Goal: Information Seeking & Learning: Understand process/instructions

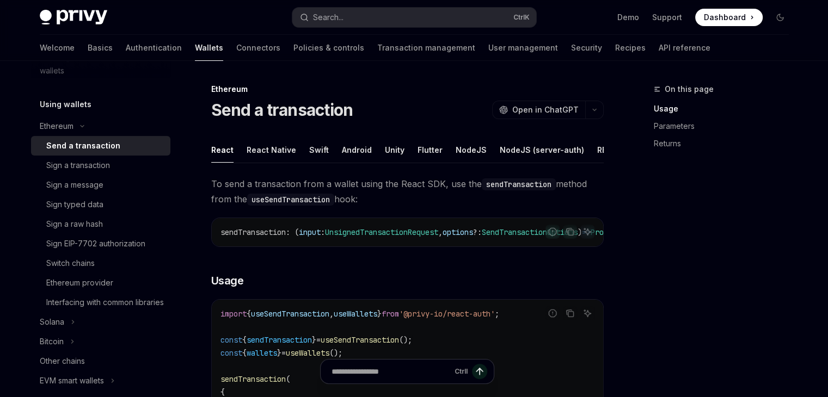
scroll to position [281, 0]
click at [76, 124] on icon "Toggle Ethereum section" at bounding box center [82, 126] width 13 height 4
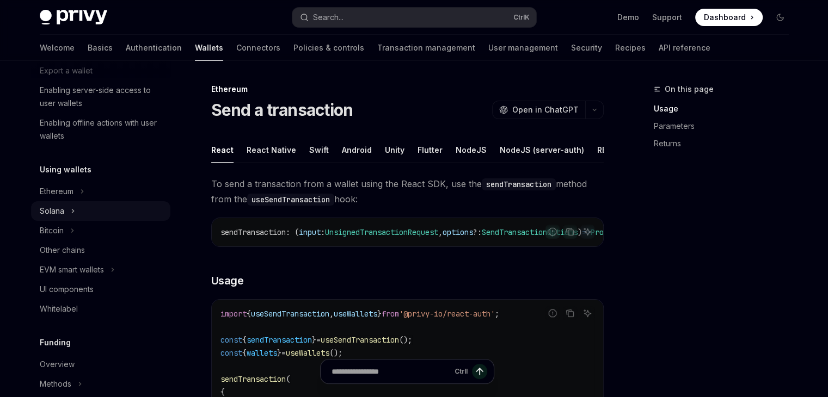
scroll to position [212, 0]
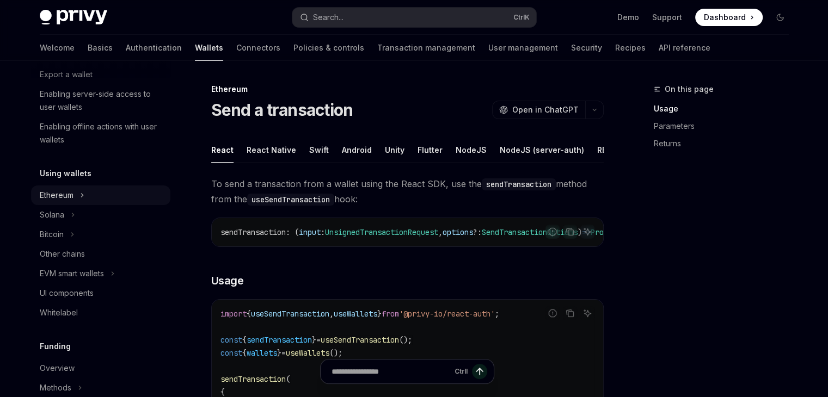
click at [70, 197] on div "Ethereum" at bounding box center [57, 195] width 34 height 13
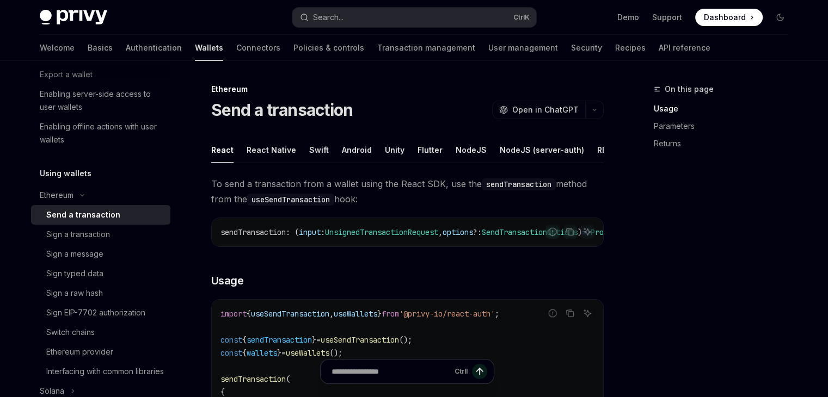
click at [95, 215] on div "Send a transaction" at bounding box center [83, 214] width 74 height 13
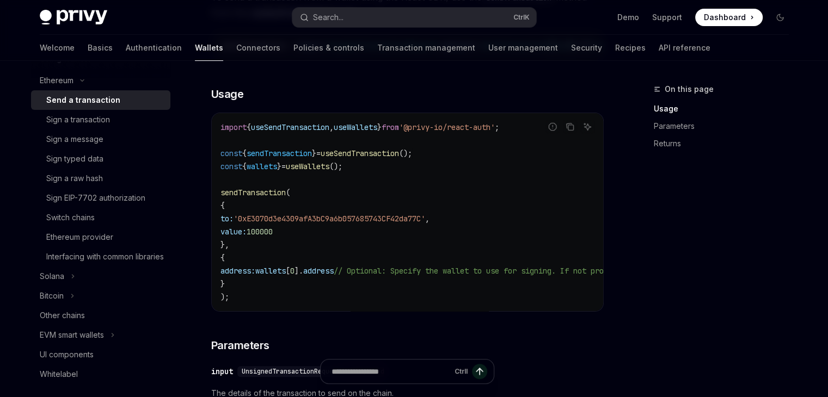
scroll to position [327, 0]
click at [120, 195] on div "Sign EIP-7702 authorization" at bounding box center [95, 197] width 99 height 13
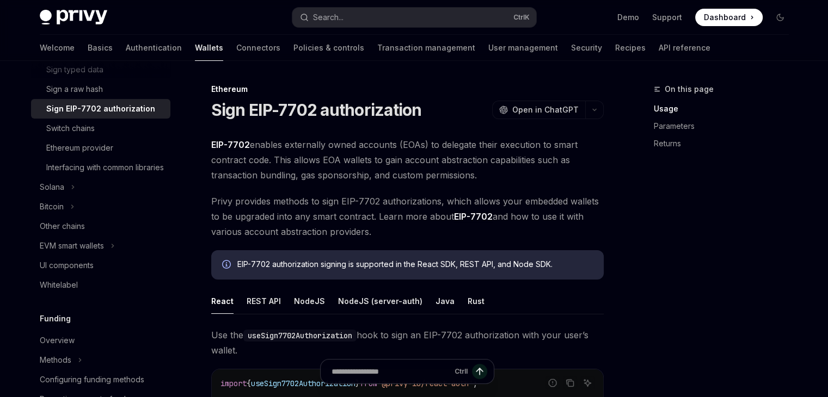
scroll to position [421, 0]
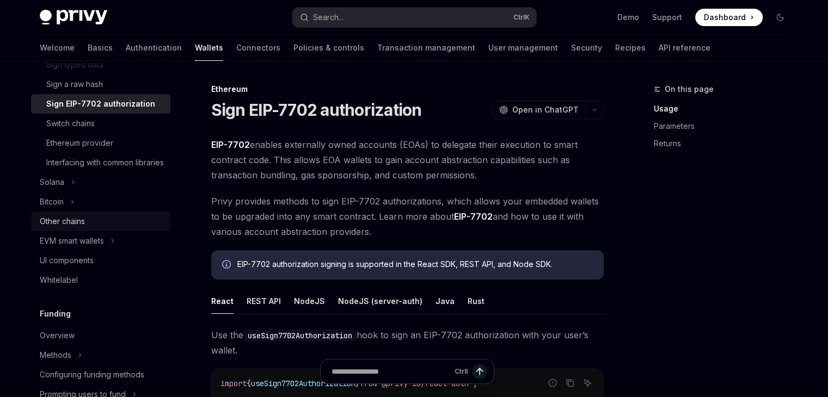
click at [73, 228] on div "Other chains" at bounding box center [62, 221] width 45 height 13
type textarea "*"
